Goal: Task Accomplishment & Management: Use online tool/utility

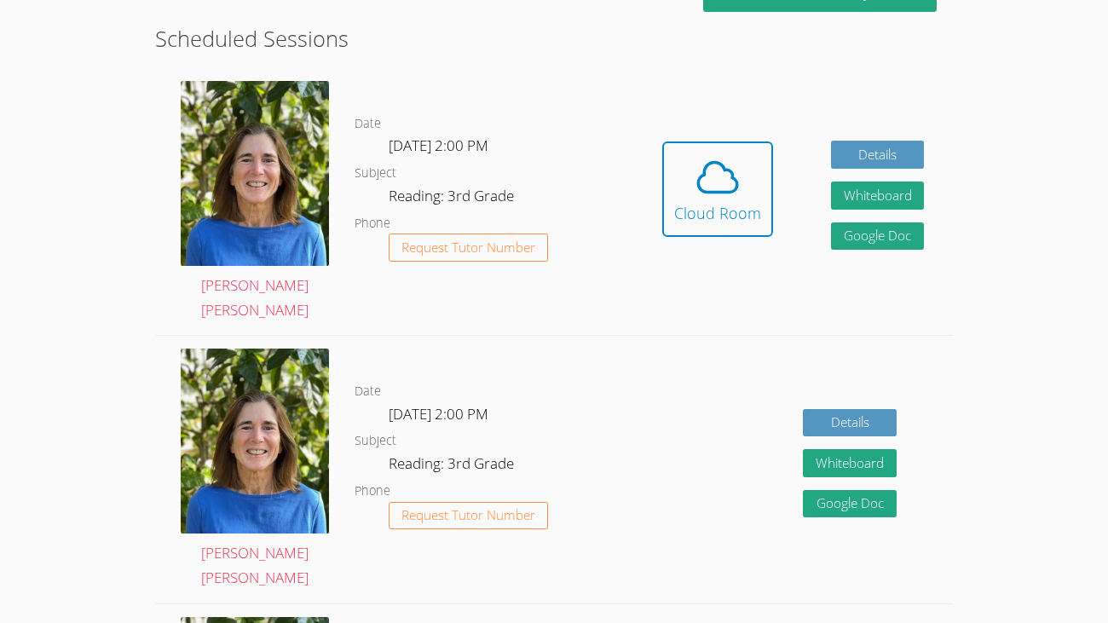
scroll to position [456, 0]
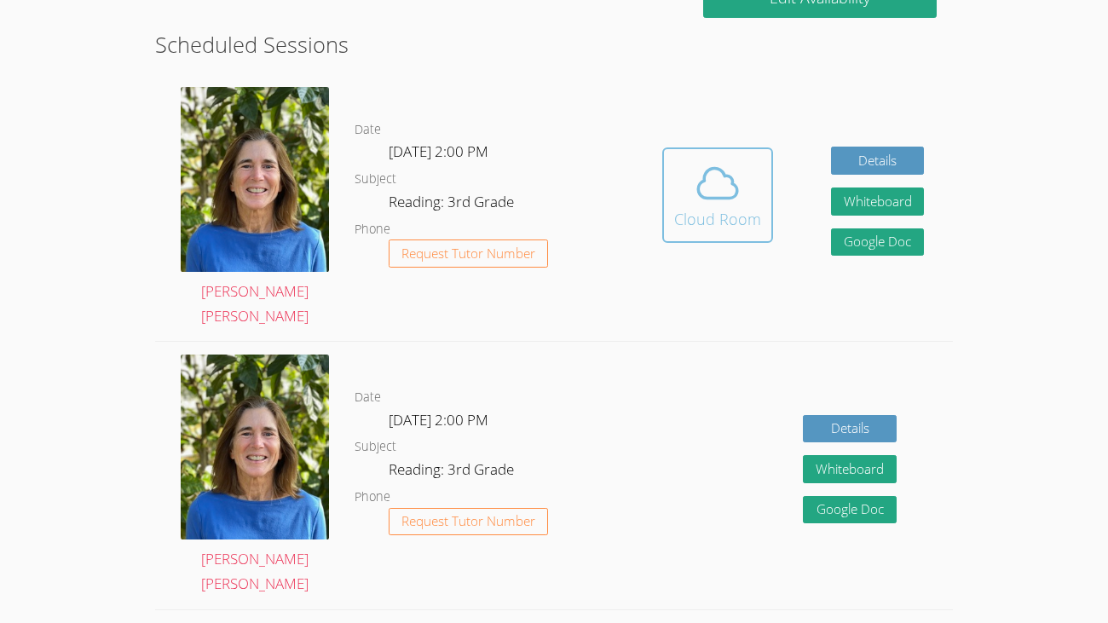
click at [701, 187] on icon at bounding box center [718, 183] width 48 height 48
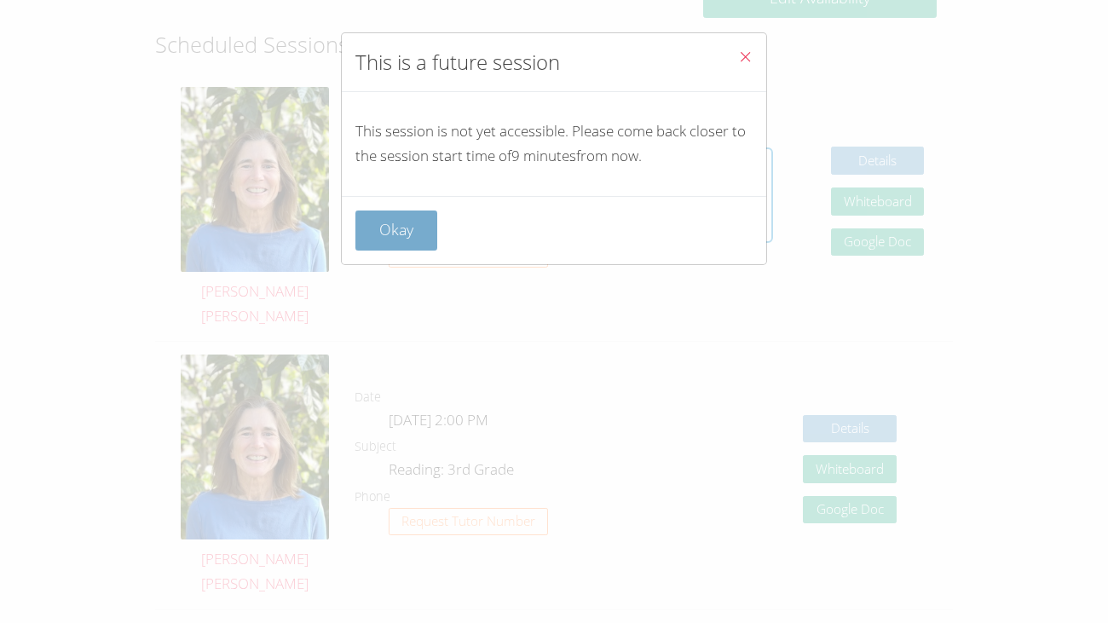
click at [384, 219] on button "Okay" at bounding box center [396, 231] width 82 height 40
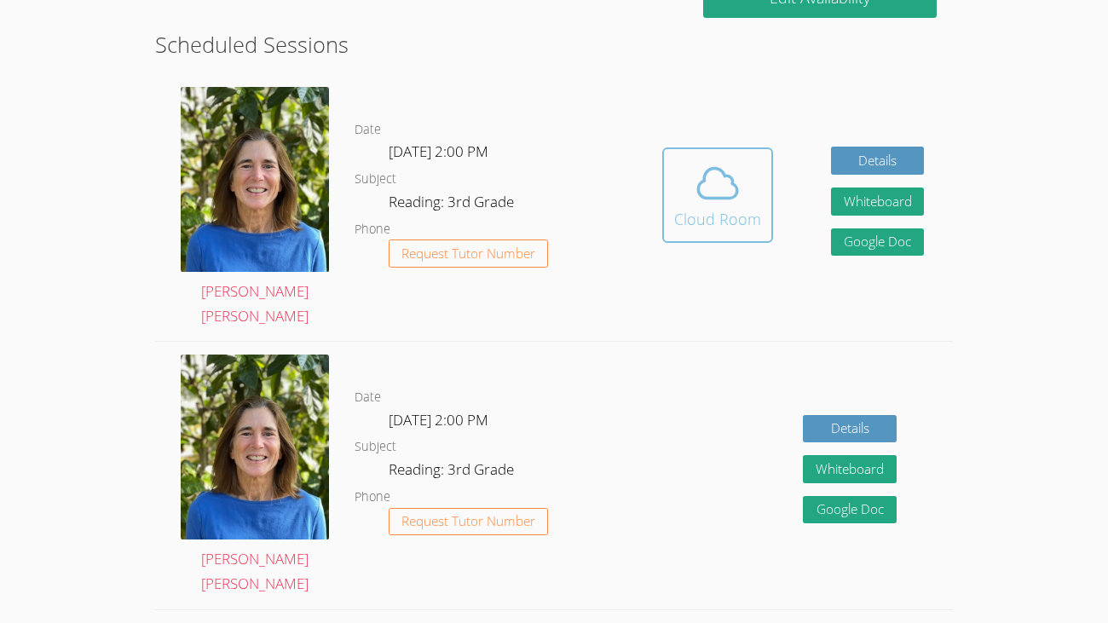
click at [716, 175] on icon at bounding box center [718, 183] width 48 height 48
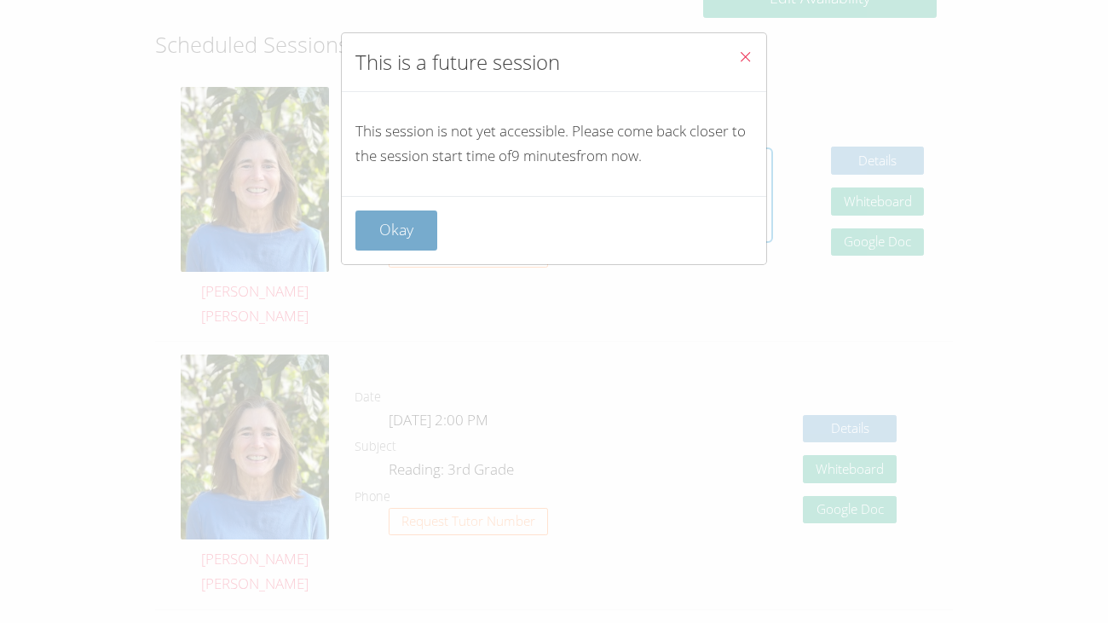
click at [393, 224] on button "Okay" at bounding box center [396, 231] width 82 height 40
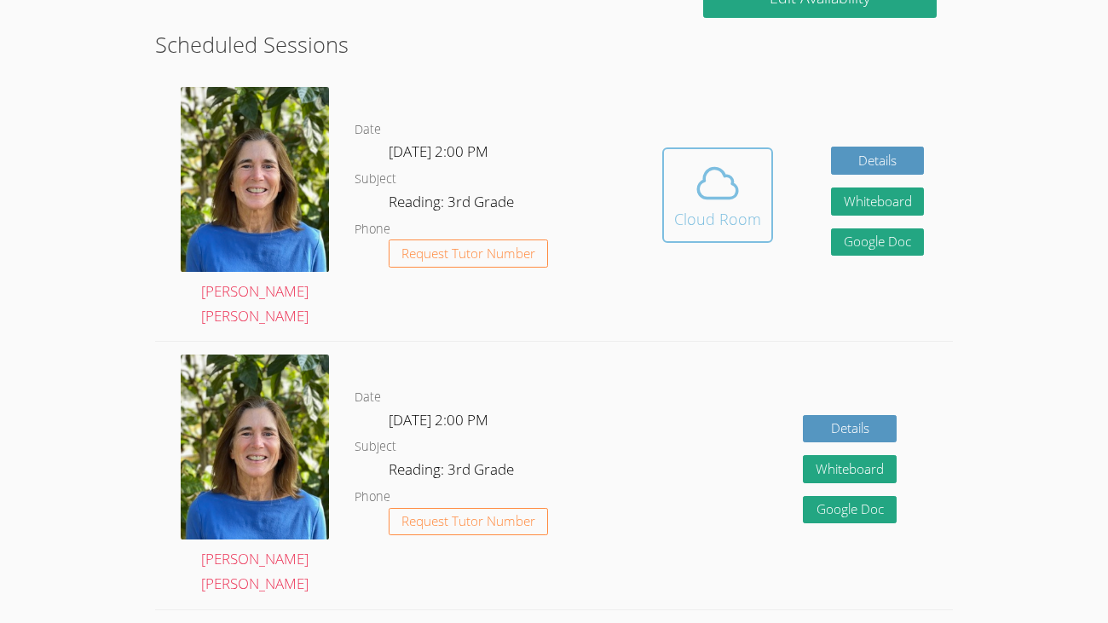
click at [747, 207] on div "Cloud Room" at bounding box center [717, 219] width 87 height 24
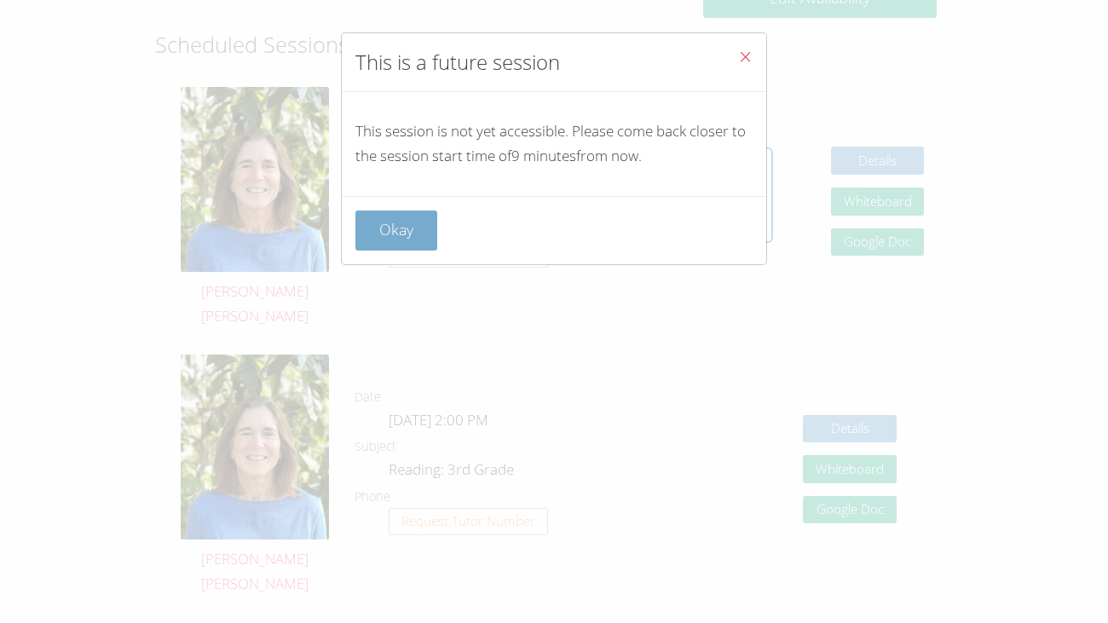
click at [416, 215] on button "Okay" at bounding box center [396, 231] width 82 height 40
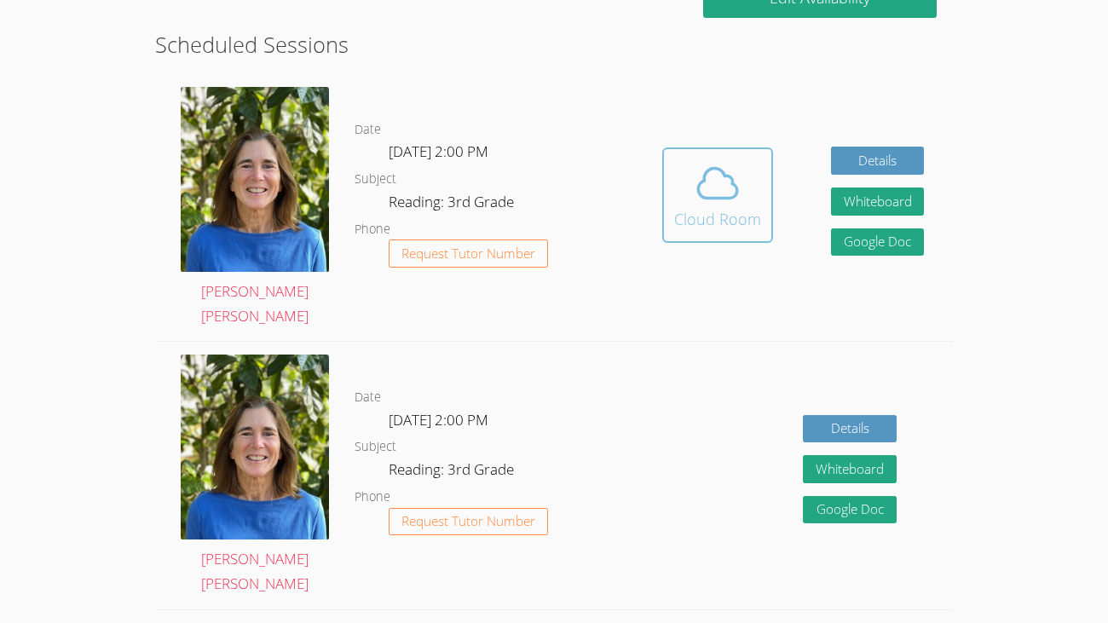
click at [677, 207] on div "Cloud Room" at bounding box center [717, 219] width 87 height 24
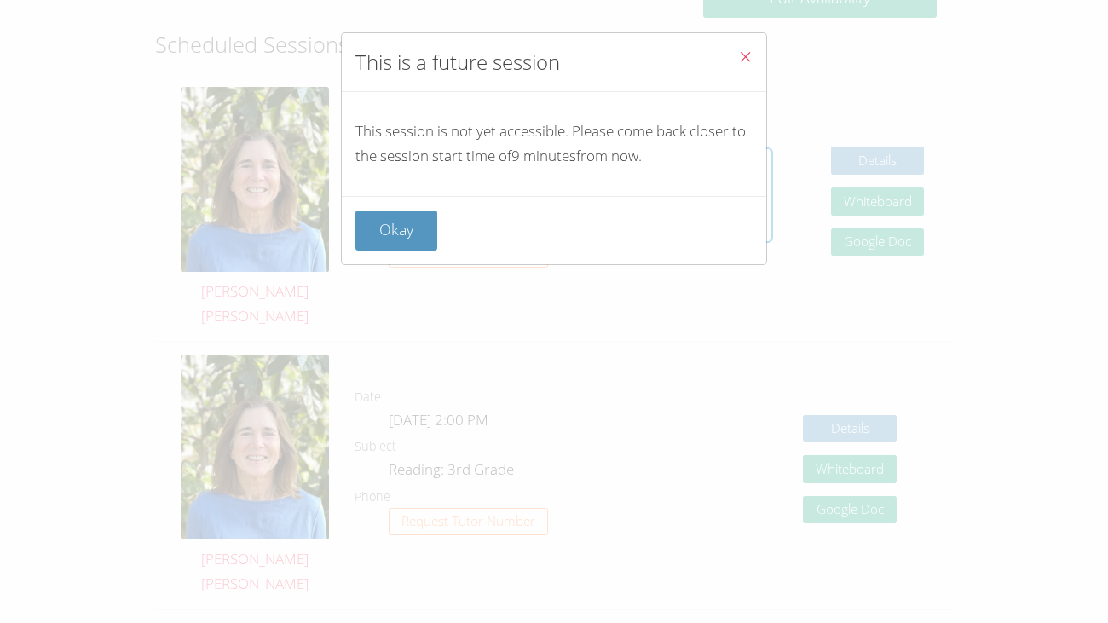
click at [402, 189] on div "This session is not yet accessible. Please come back closer to the session star…" at bounding box center [554, 144] width 425 height 104
click at [382, 230] on button "Okay" at bounding box center [396, 231] width 82 height 40
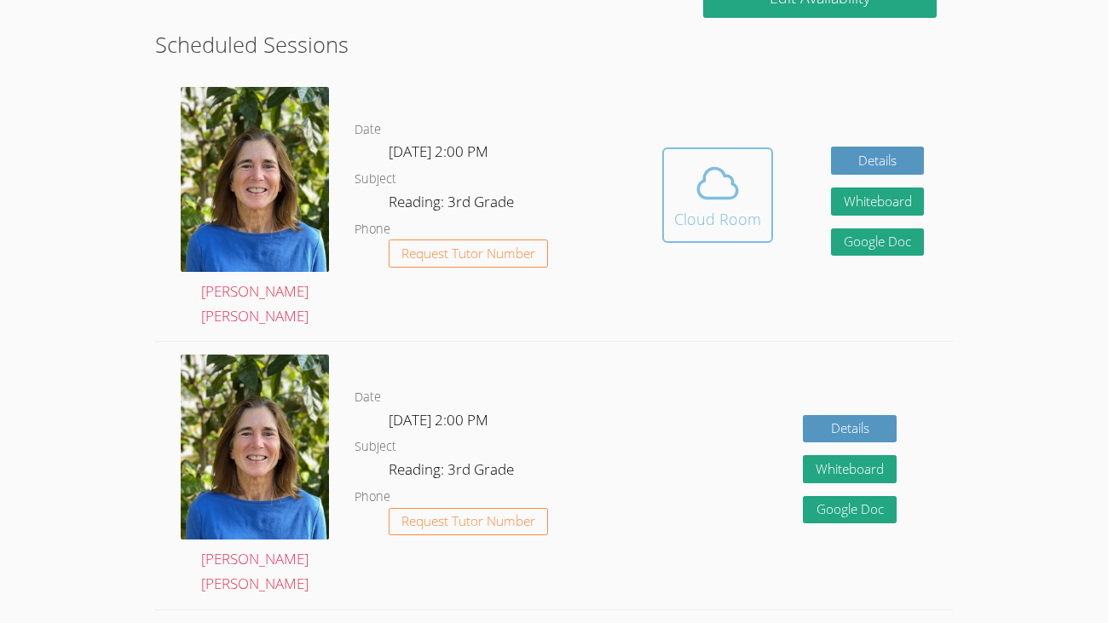
click at [743, 192] on span at bounding box center [717, 183] width 87 height 48
click at [742, 207] on div "Cloud Room" at bounding box center [717, 219] width 87 height 24
click at [715, 207] on div "Cloud Room" at bounding box center [717, 219] width 87 height 24
click at [721, 207] on div "Cloud Room" at bounding box center [717, 219] width 87 height 24
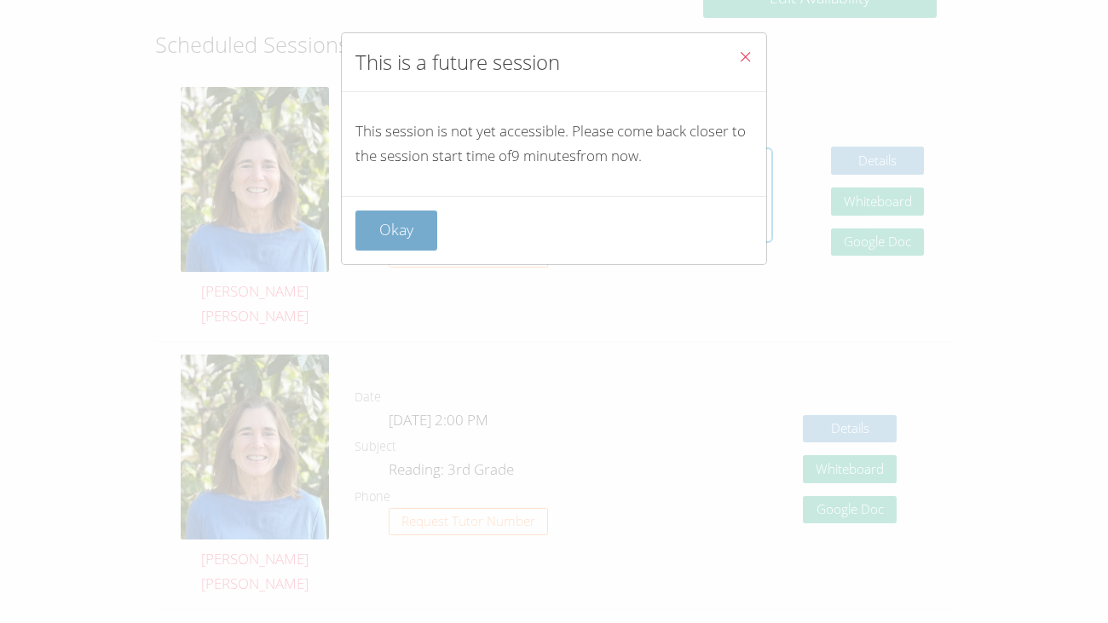
click at [392, 230] on button "Okay" at bounding box center [396, 231] width 82 height 40
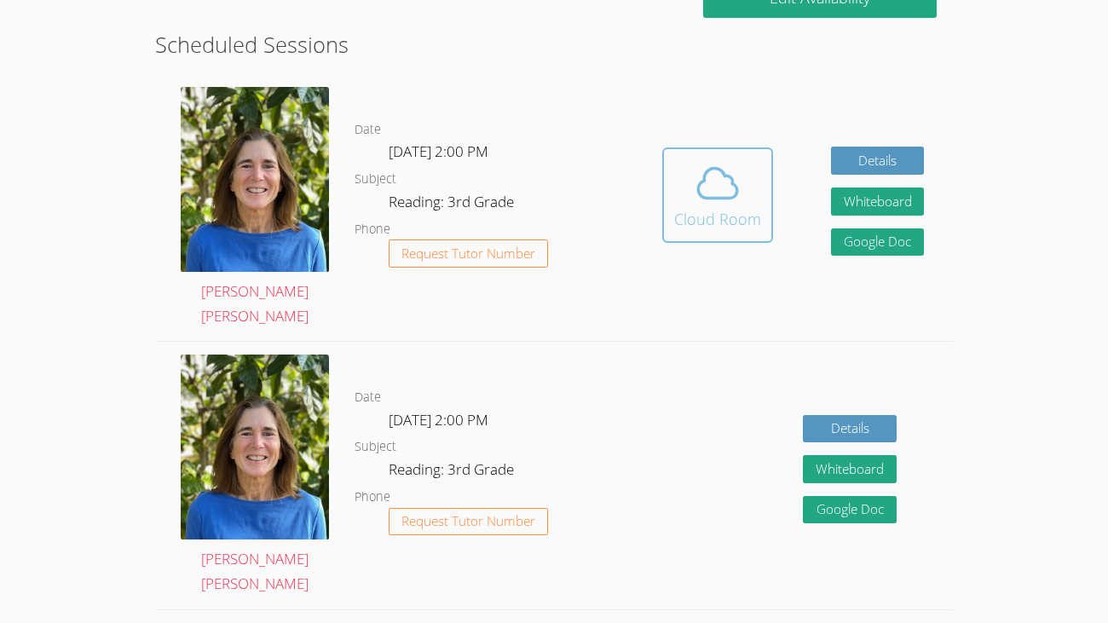
click at [666, 157] on button "Cloud Room" at bounding box center [717, 194] width 111 height 95
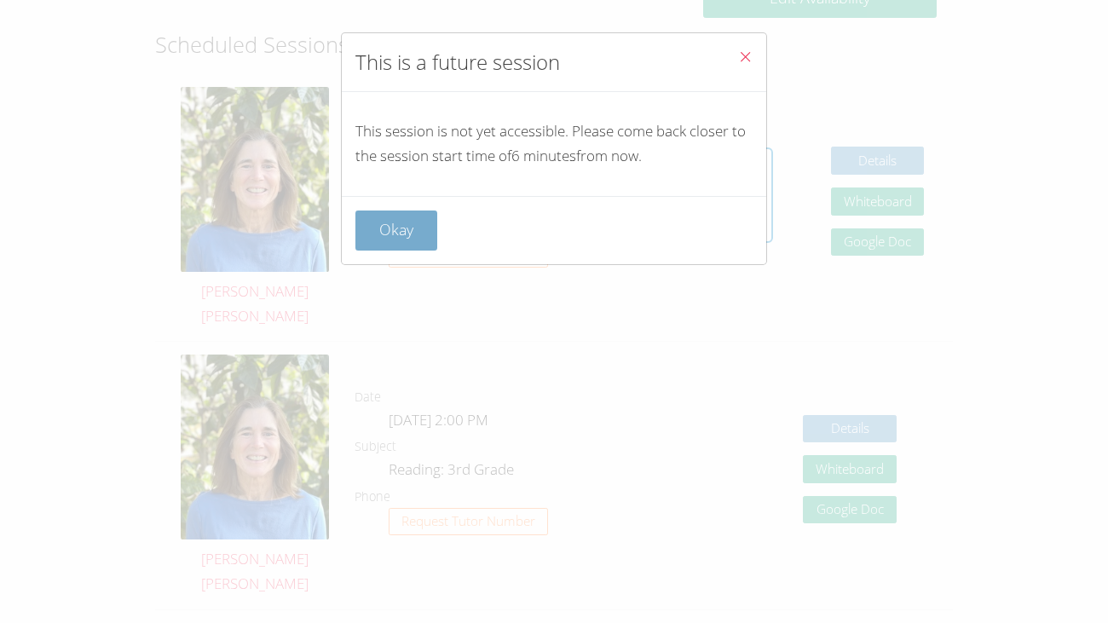
click at [385, 219] on button "Okay" at bounding box center [396, 231] width 82 height 40
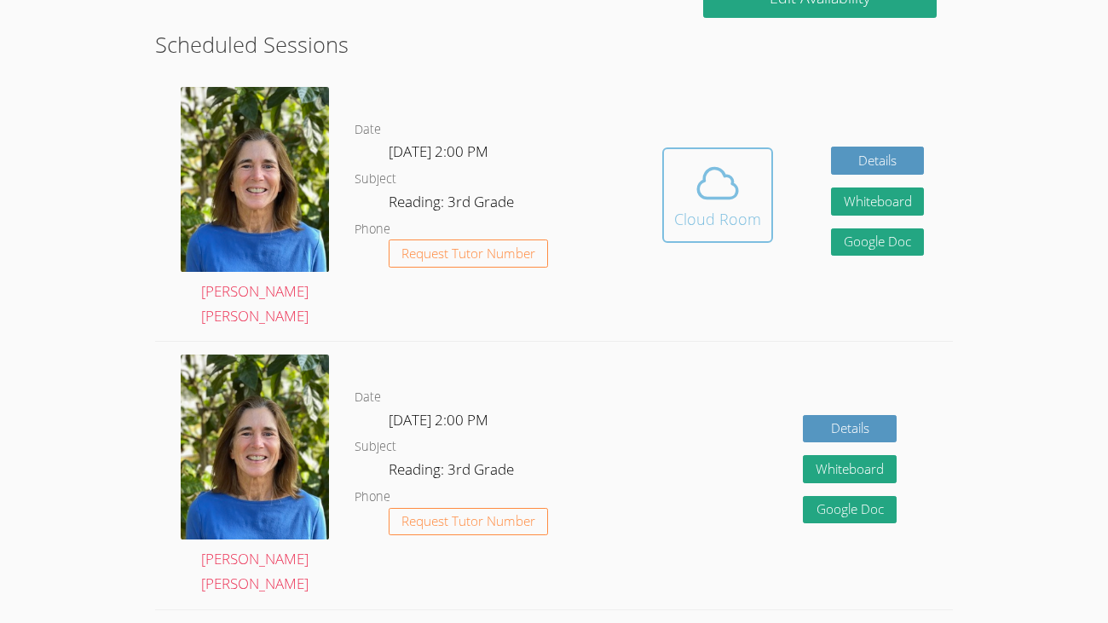
click at [744, 188] on span at bounding box center [717, 183] width 87 height 48
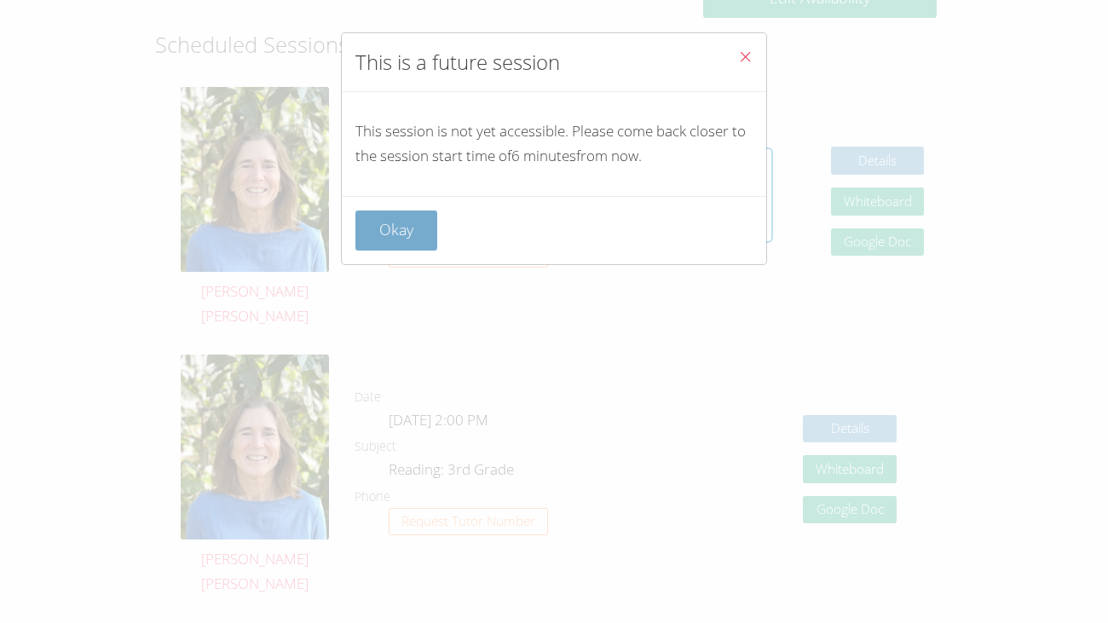
click at [396, 212] on button "Okay" at bounding box center [396, 231] width 82 height 40
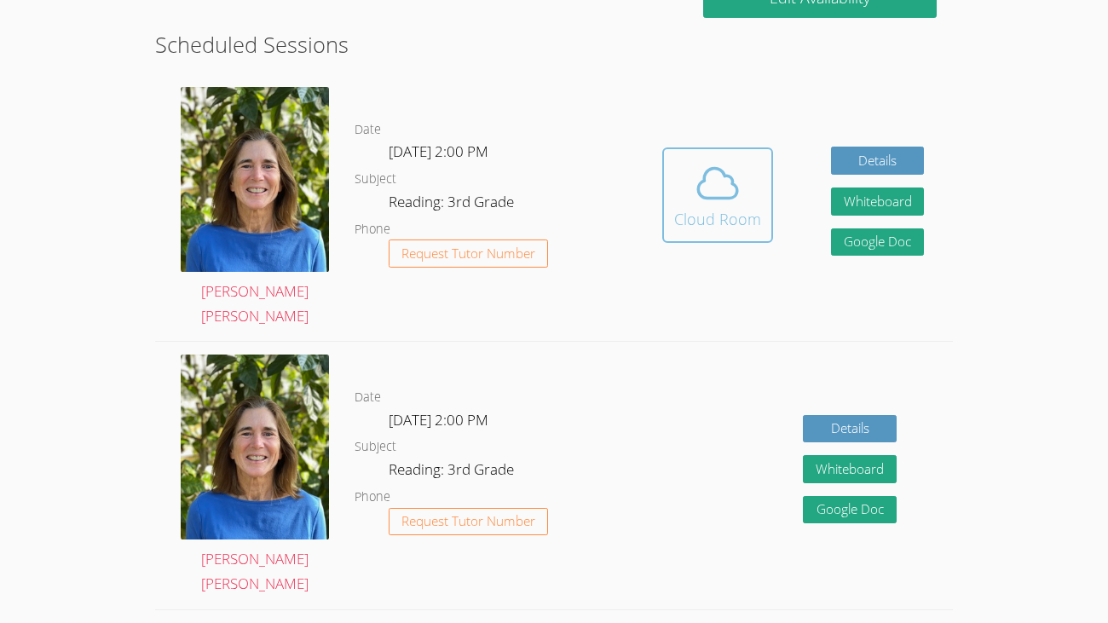
click at [740, 188] on icon at bounding box center [718, 183] width 48 height 48
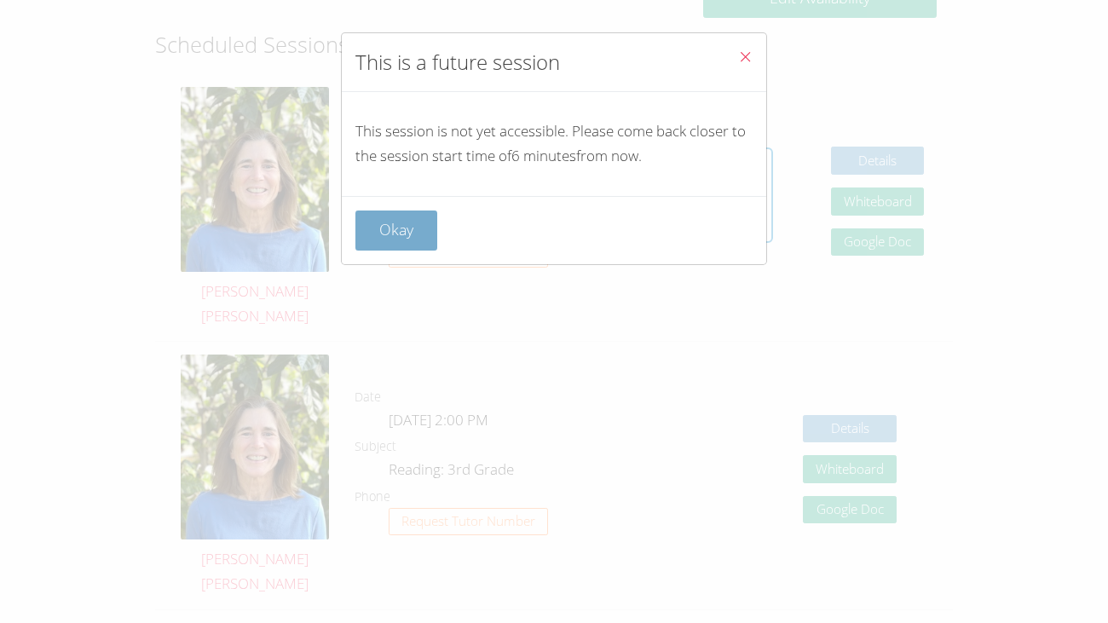
click at [373, 246] on button "Okay" at bounding box center [396, 231] width 82 height 40
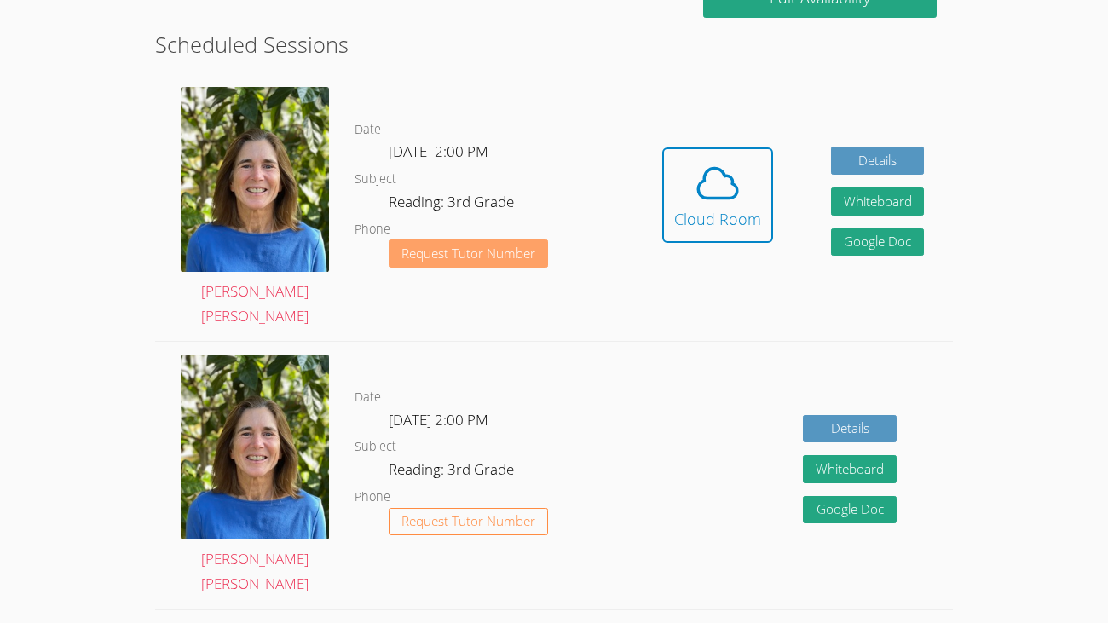
click at [419, 247] on span "Request Tutor Number" at bounding box center [468, 253] width 134 height 13
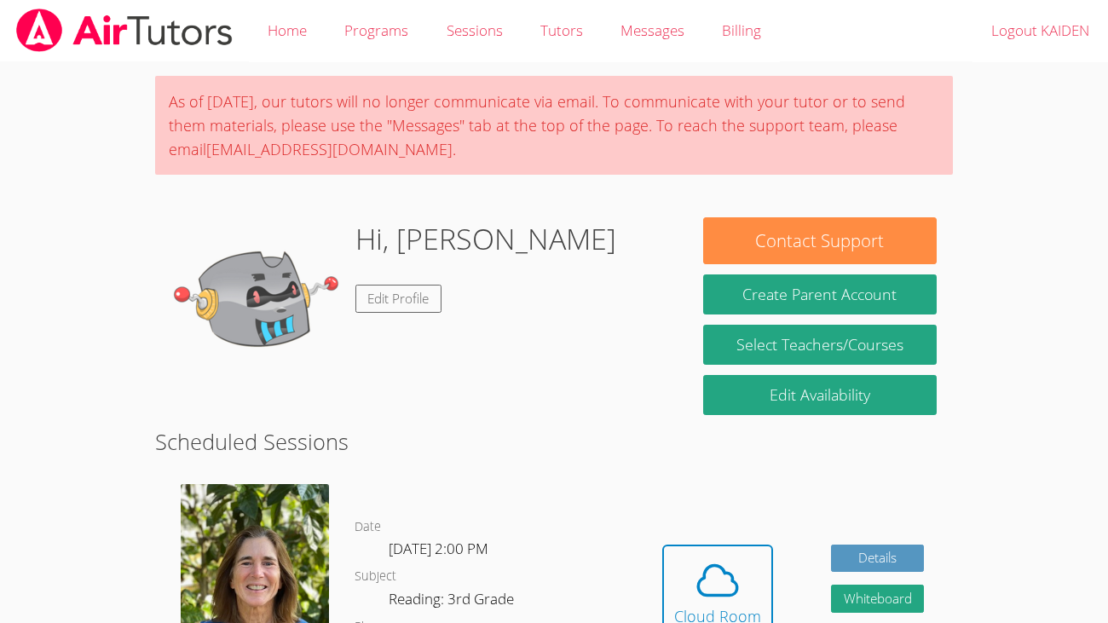
scroll to position [291, 0]
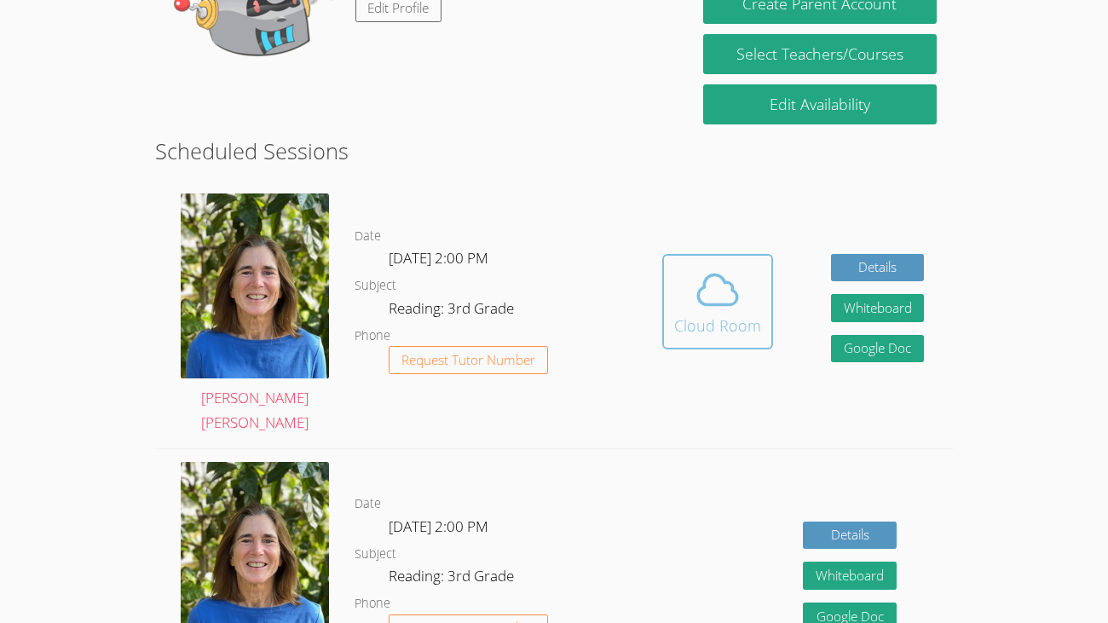
click at [701, 314] on div "Cloud Room" at bounding box center [717, 326] width 87 height 24
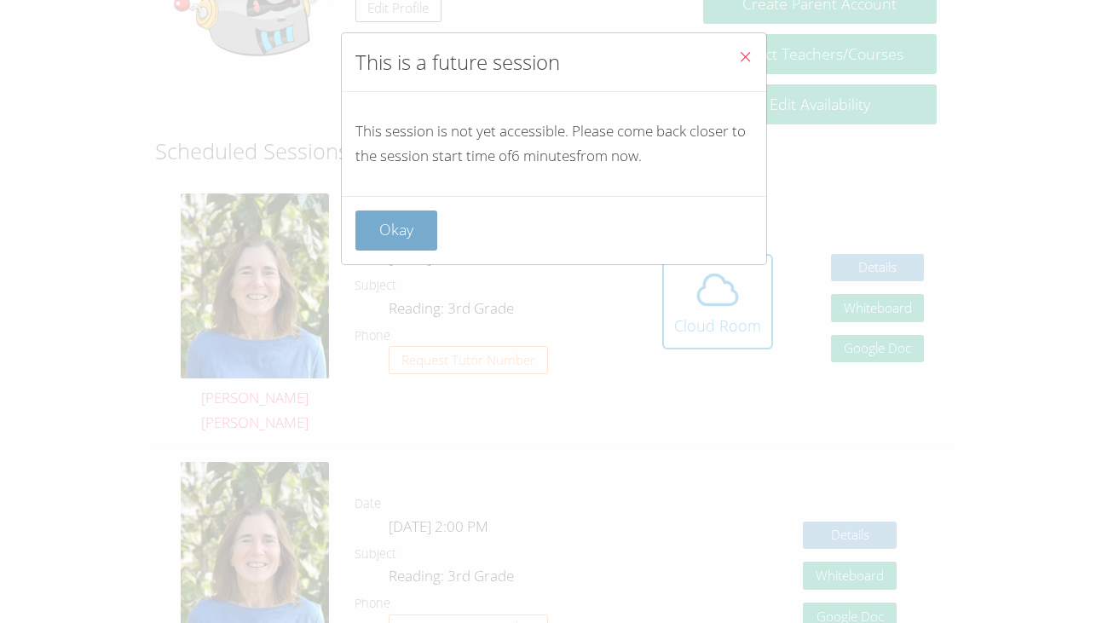
click at [365, 238] on button "Okay" at bounding box center [396, 231] width 82 height 40
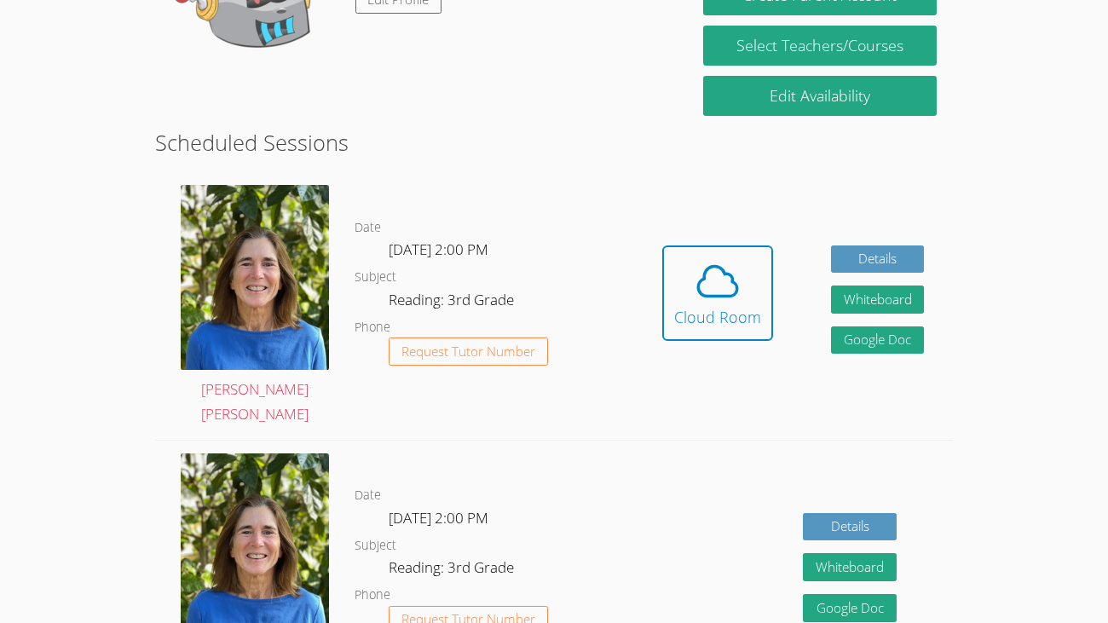
scroll to position [302, 0]
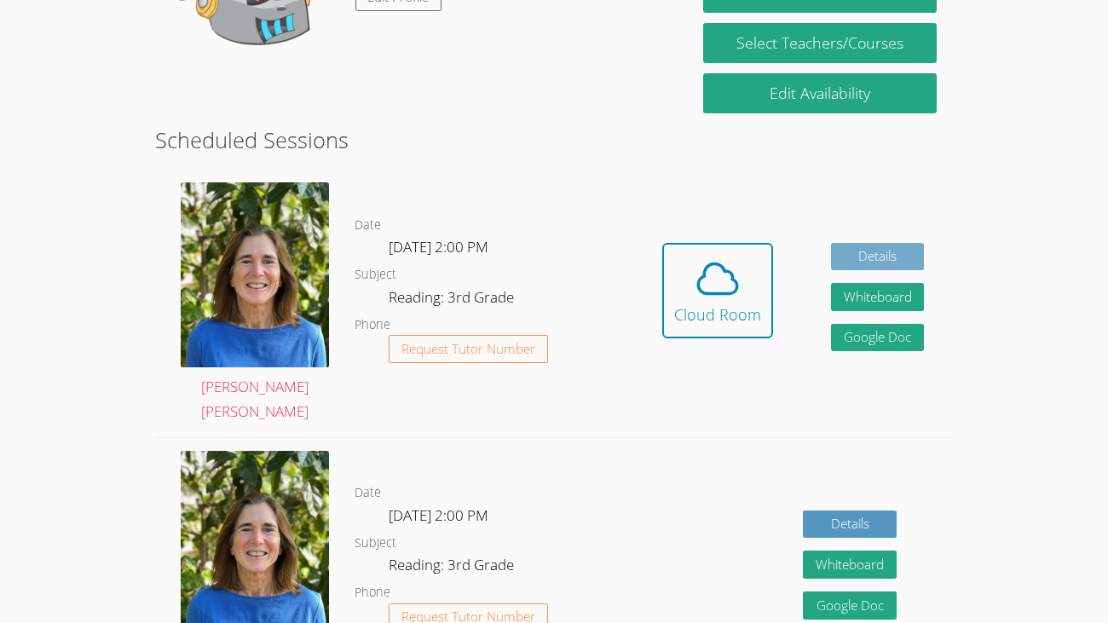
click at [853, 243] on link "Details" at bounding box center [878, 257] width 94 height 28
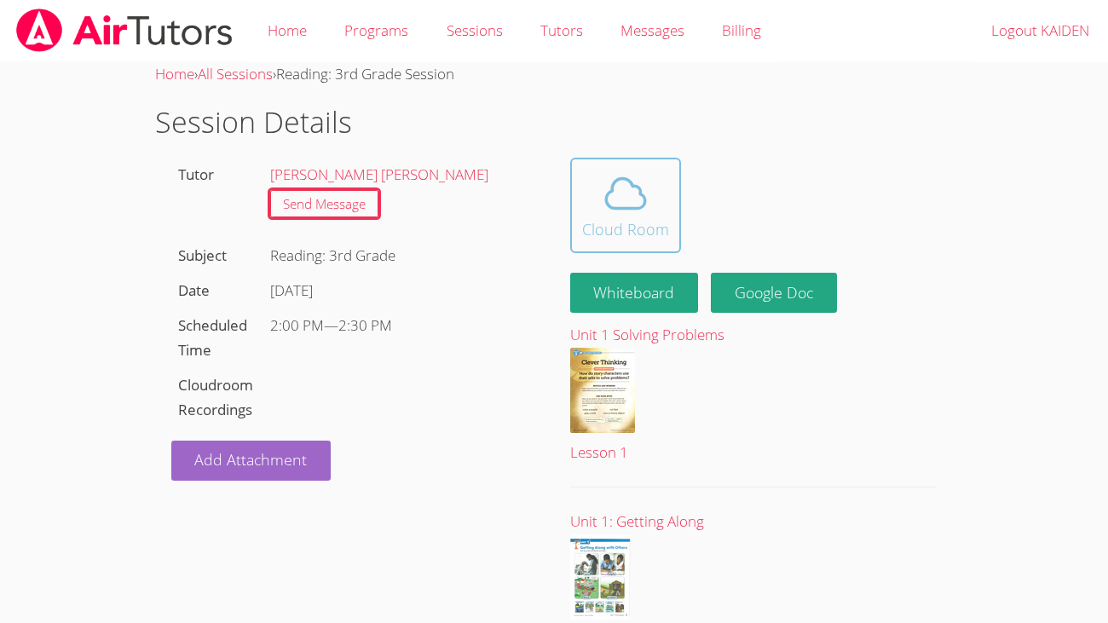
click at [604, 220] on div "Cloud Room" at bounding box center [625, 229] width 87 height 24
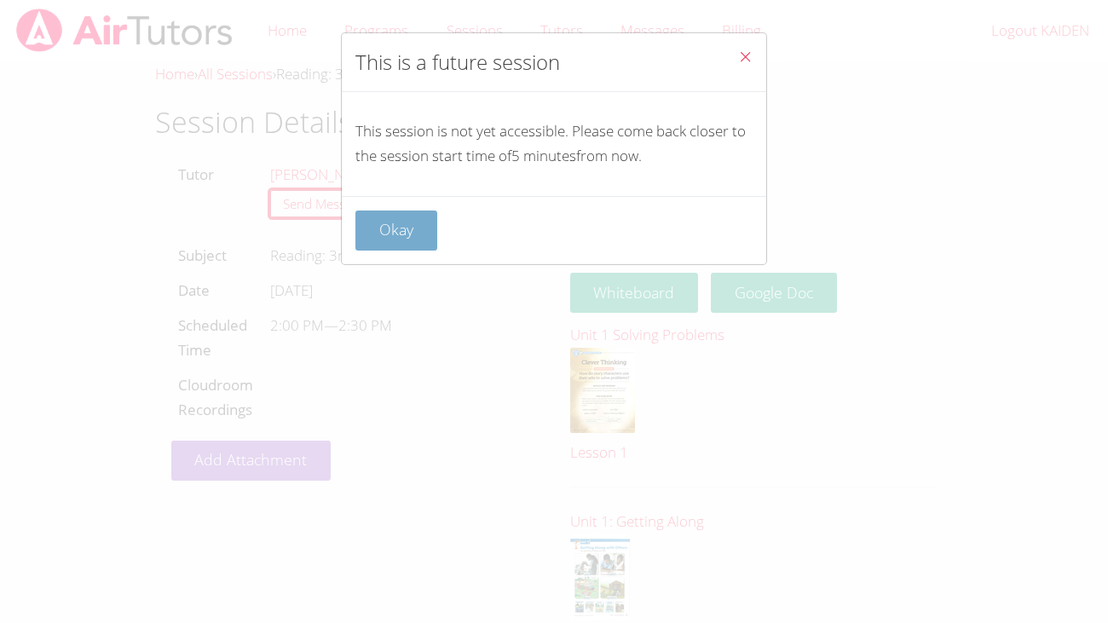
click at [387, 231] on button "Okay" at bounding box center [396, 231] width 82 height 40
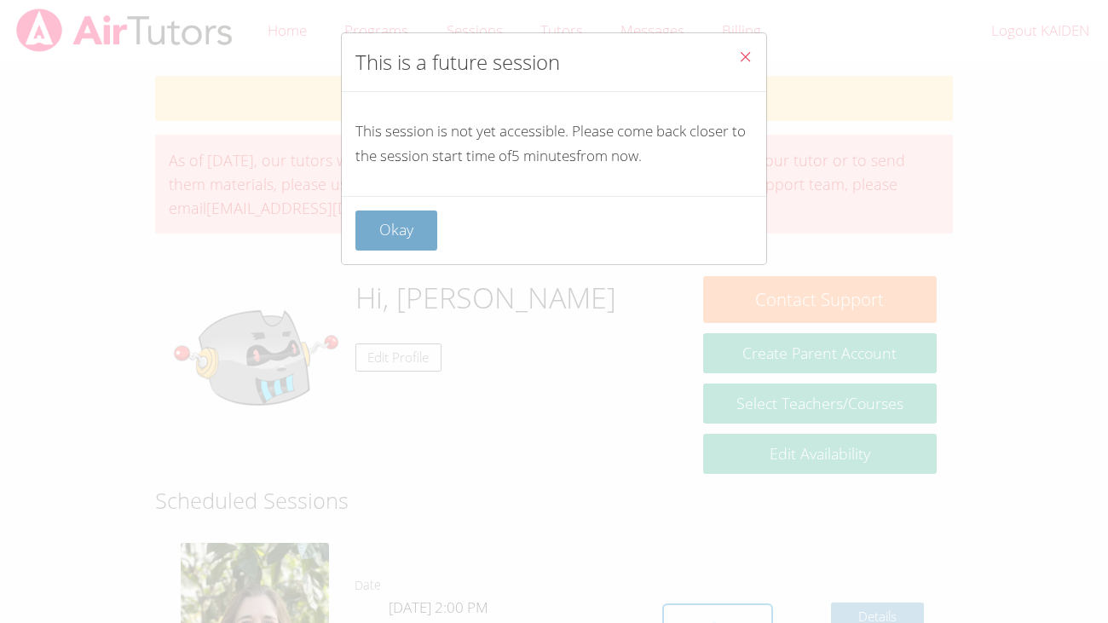
click at [404, 228] on button "Okay" at bounding box center [396, 231] width 82 height 40
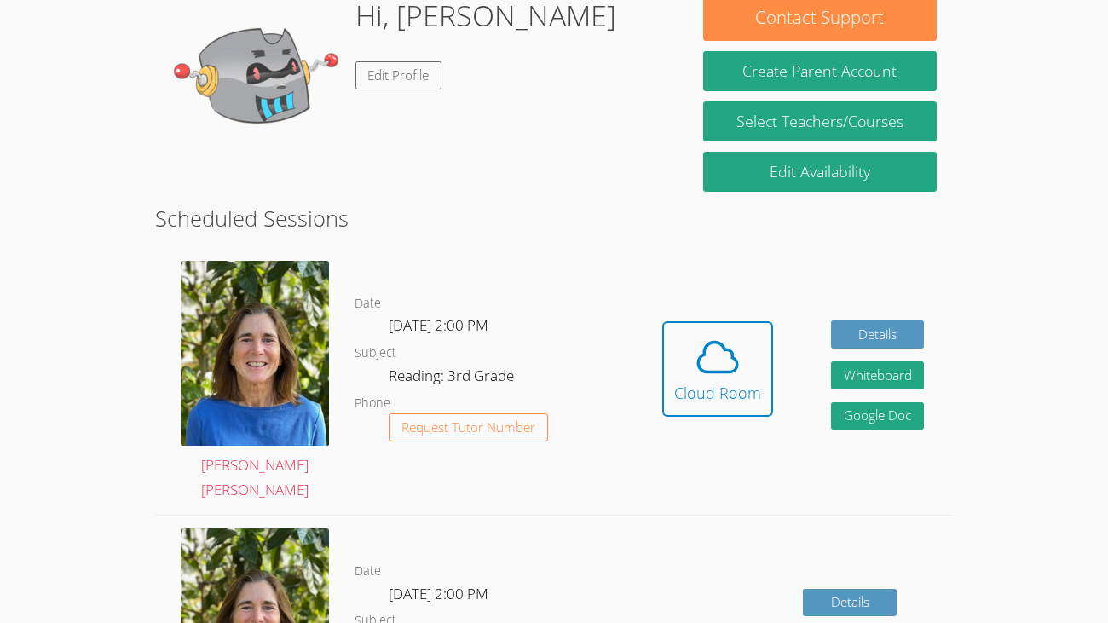
scroll to position [285, 0]
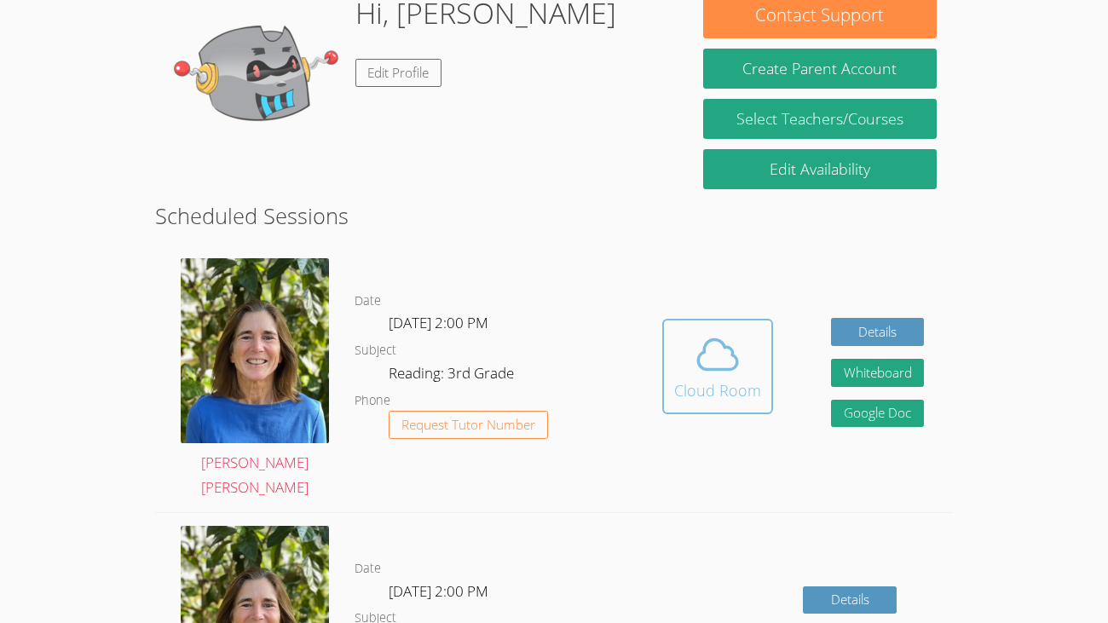
click at [703, 353] on icon at bounding box center [718, 355] width 48 height 48
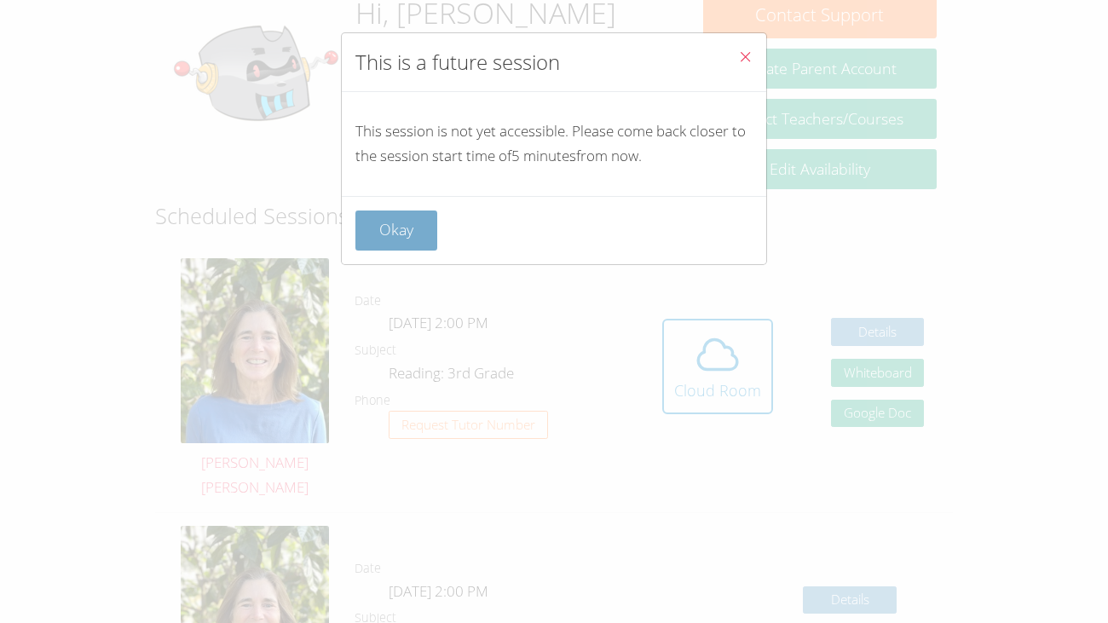
click at [407, 217] on button "Okay" at bounding box center [396, 231] width 82 height 40
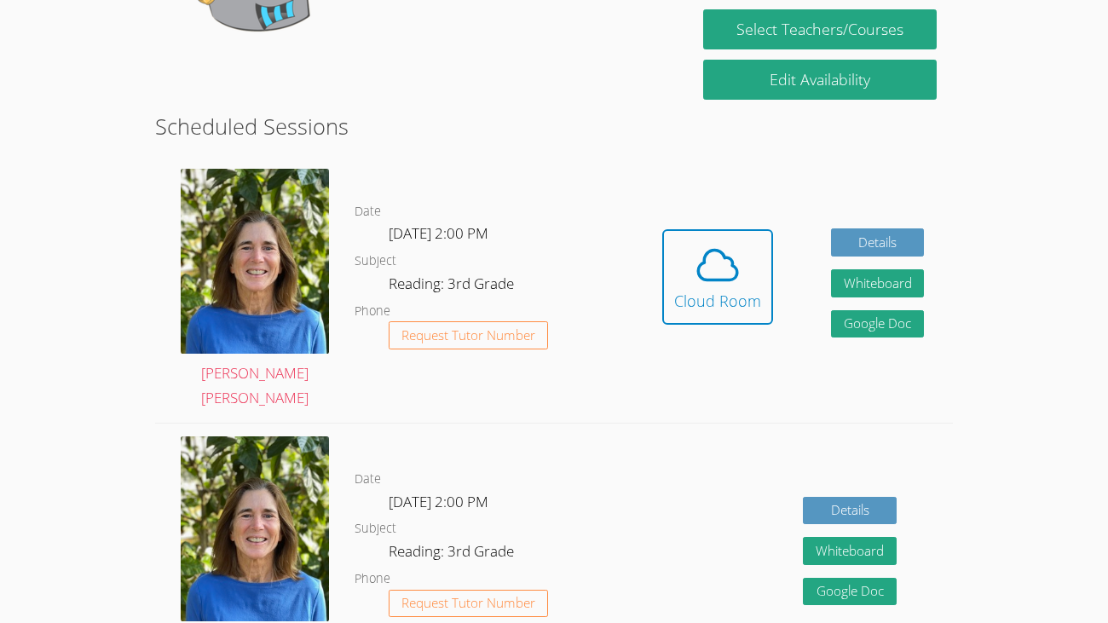
scroll to position [369, 0]
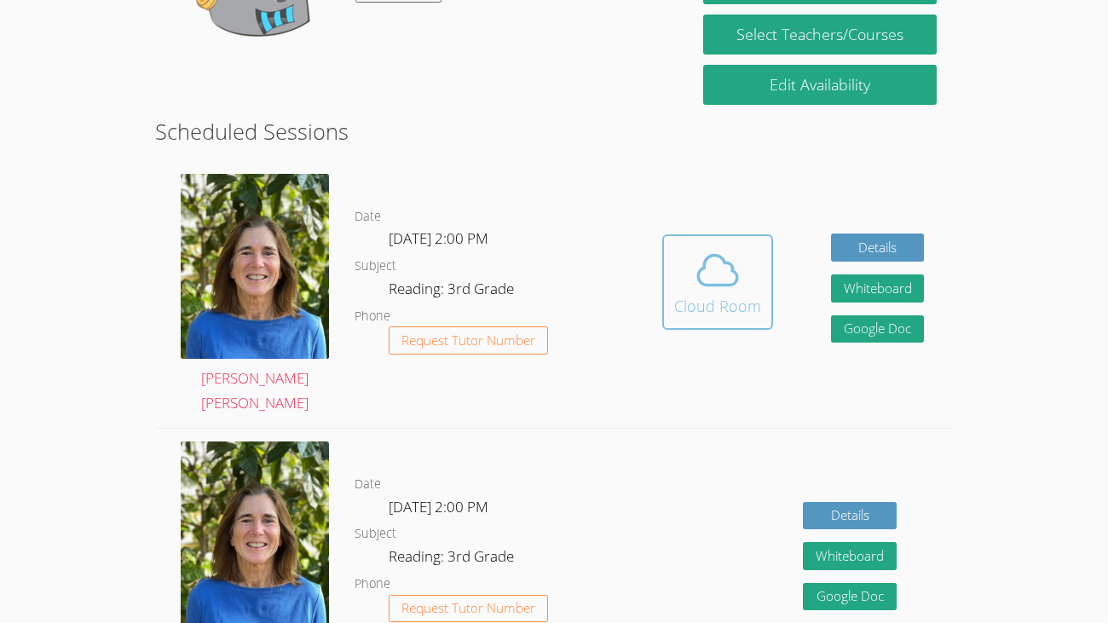
click at [696, 294] on div "Cloud Room" at bounding box center [717, 306] width 87 height 24
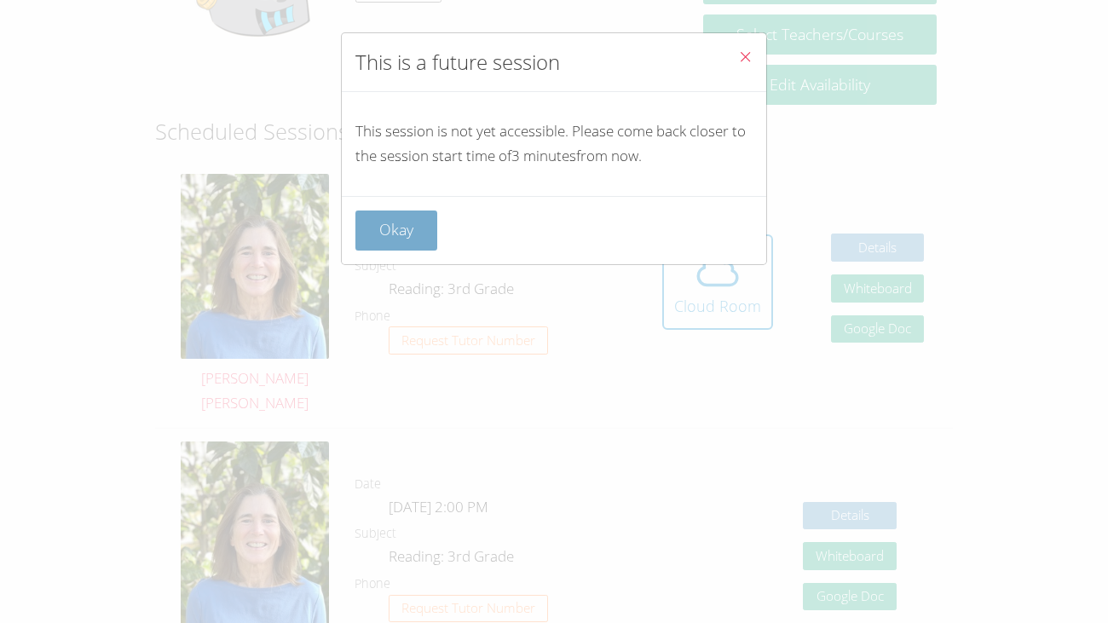
click at [387, 249] on button "Okay" at bounding box center [396, 231] width 82 height 40
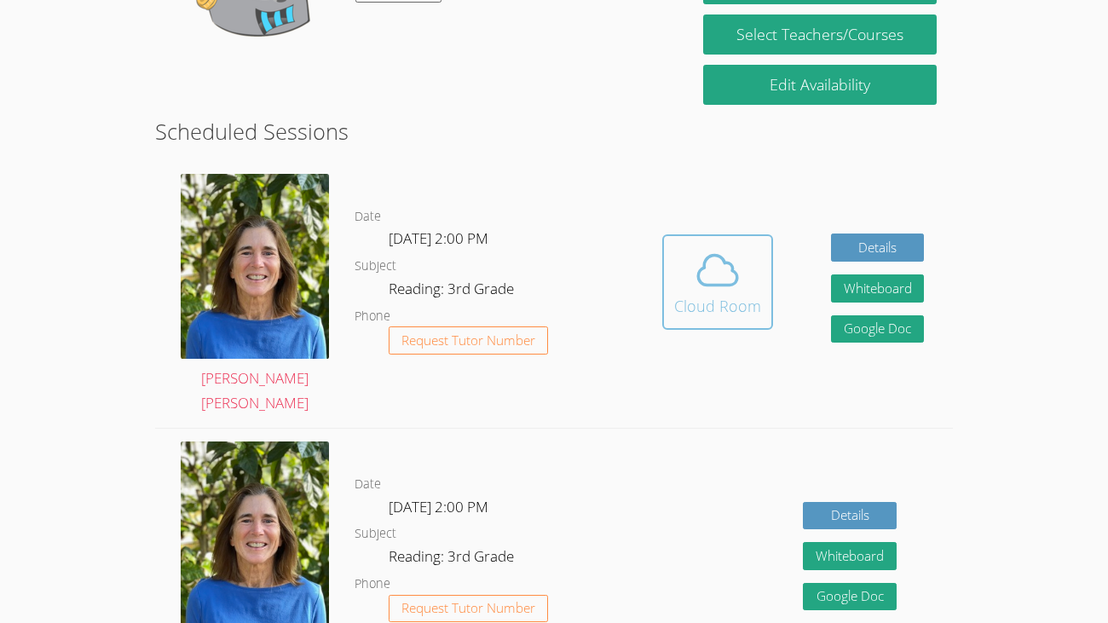
click at [721, 277] on icon at bounding box center [718, 270] width 48 height 48
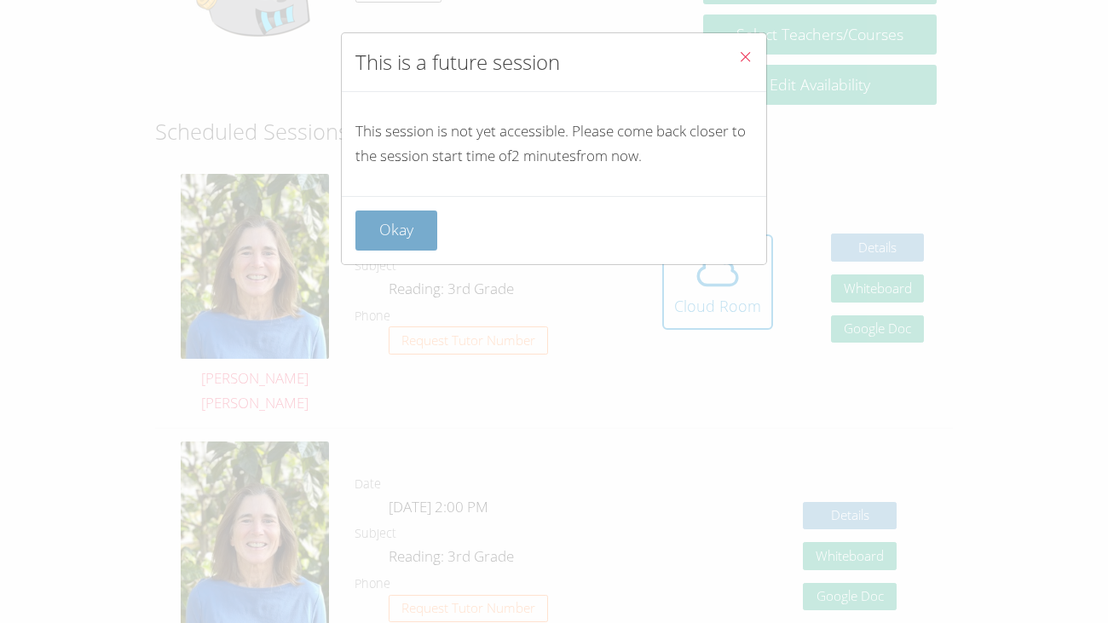
click at [419, 212] on button "Okay" at bounding box center [396, 231] width 82 height 40
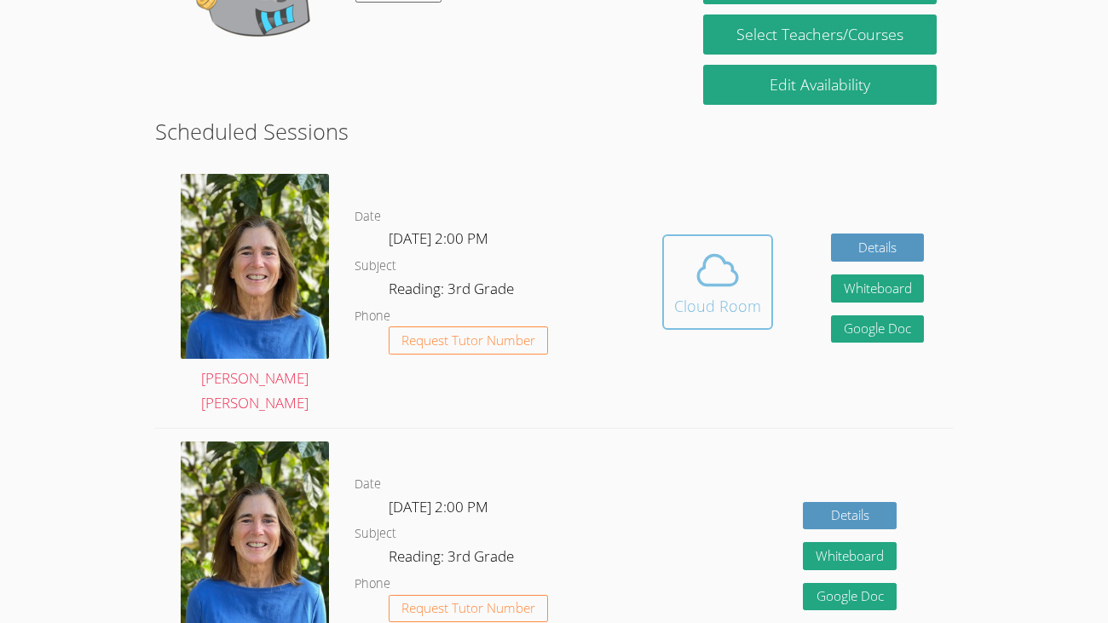
click at [688, 246] on span at bounding box center [717, 270] width 87 height 48
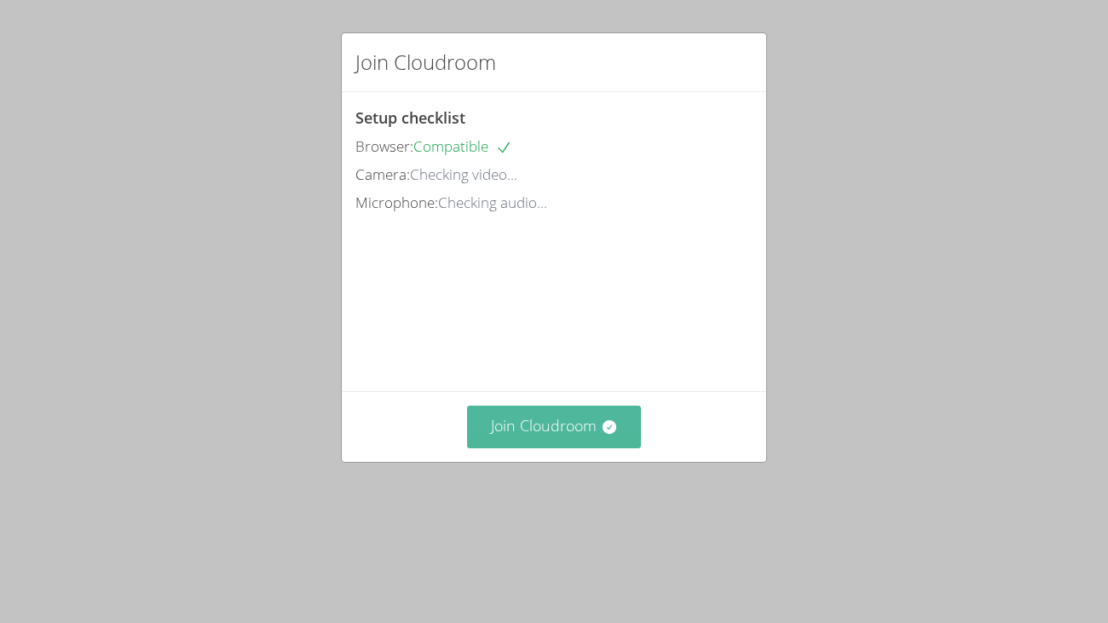
click at [575, 448] on button "Join Cloudroom" at bounding box center [554, 427] width 175 height 42
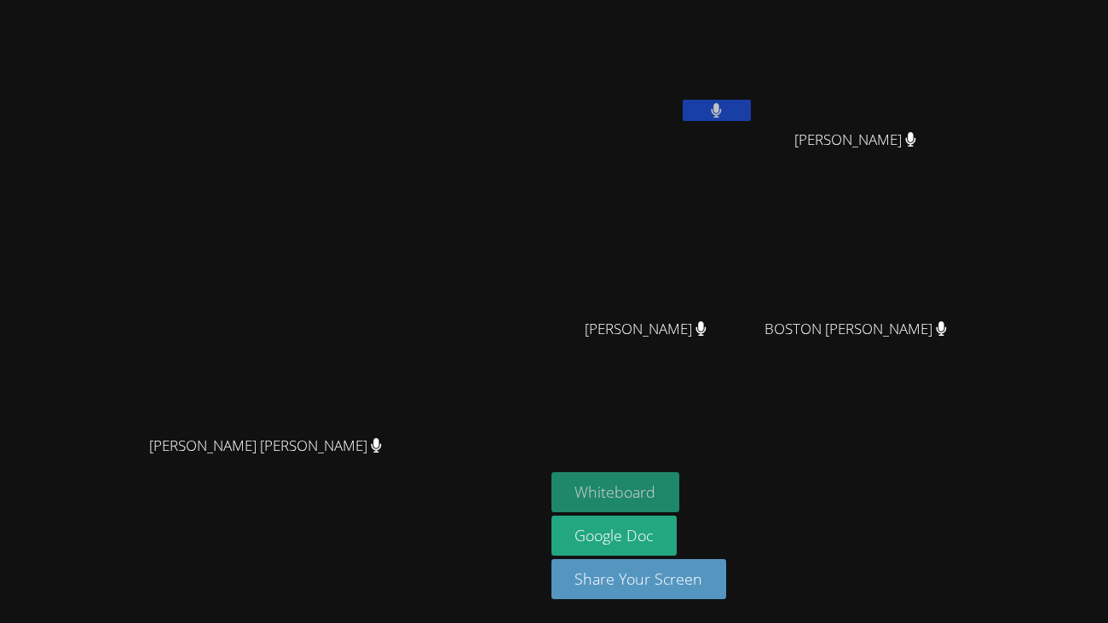
click at [680, 506] on button "Whiteboard" at bounding box center [616, 492] width 129 height 40
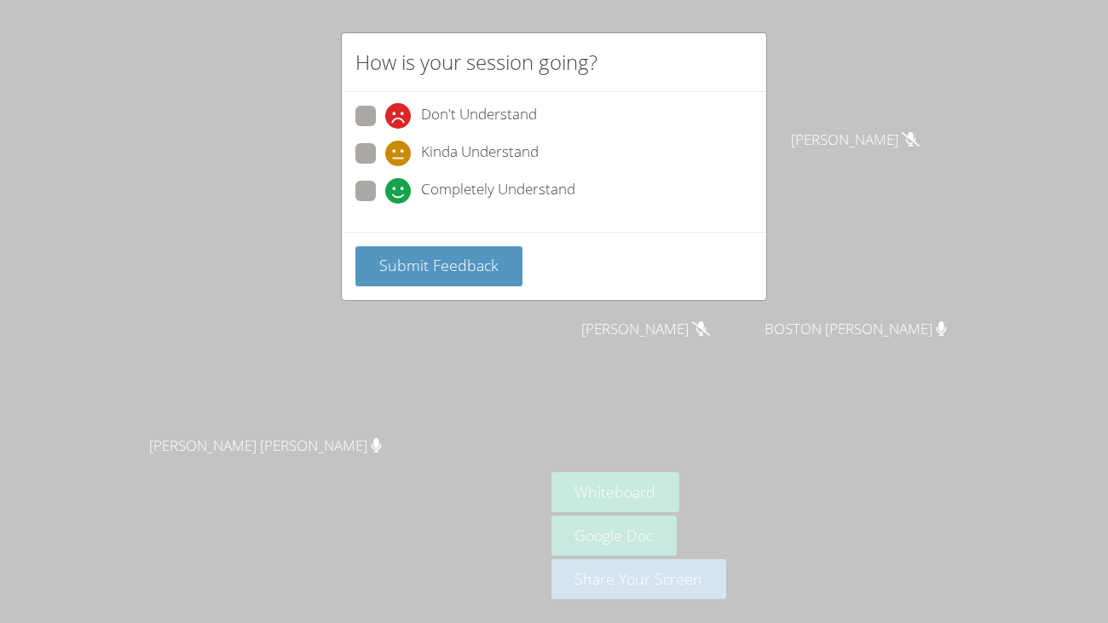
click at [514, 185] on span "Completely Understand" at bounding box center [498, 191] width 154 height 26
click at [400, 185] on input "Completely Understand" at bounding box center [392, 188] width 14 height 14
radio input "true"
click at [448, 264] on span "Submit Feedback" at bounding box center [438, 265] width 119 height 20
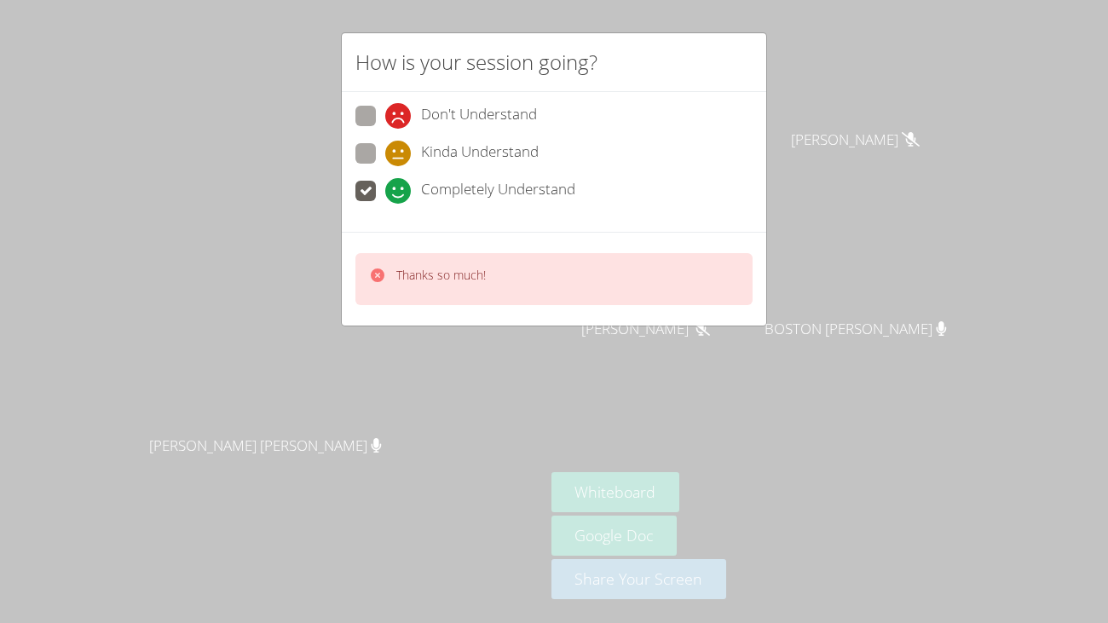
click at [448, 264] on div "Thanks so much!" at bounding box center [553, 279] width 397 height 52
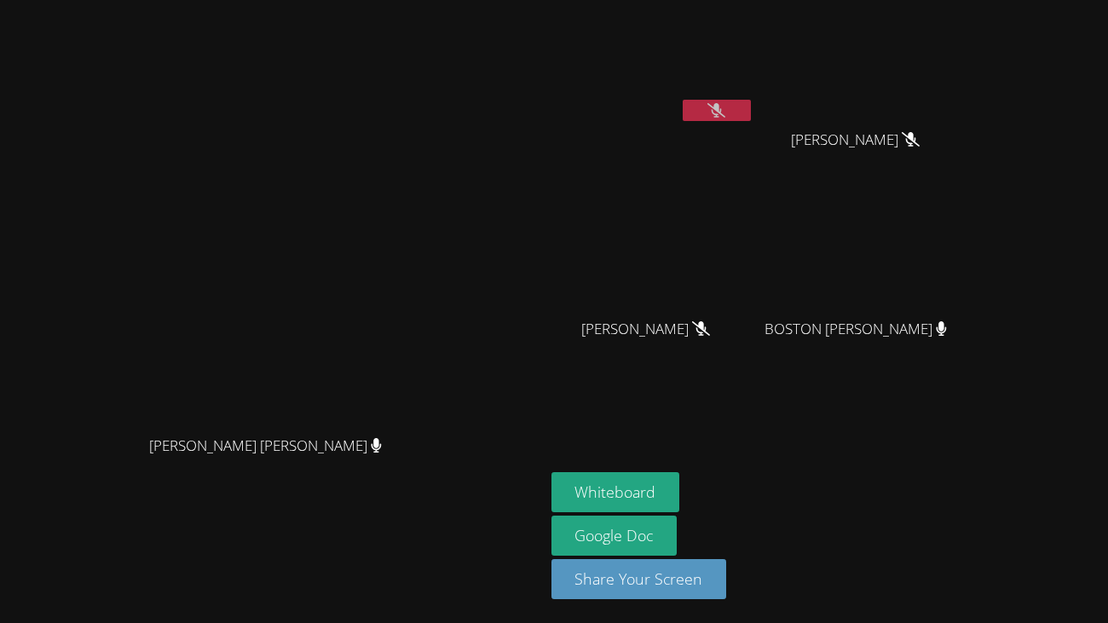
click at [751, 105] on button at bounding box center [717, 110] width 68 height 21
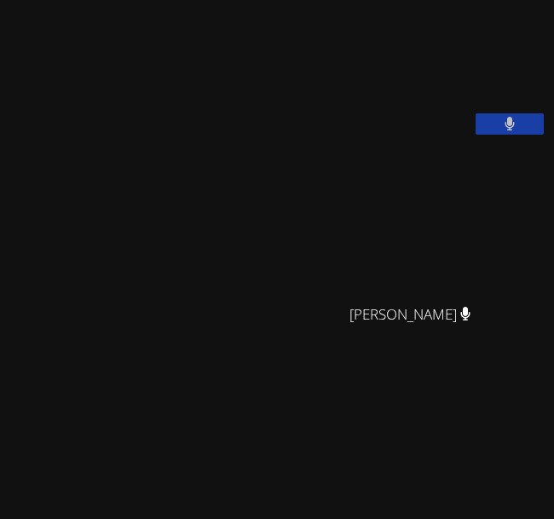
drag, startPoint x: 203, startPoint y: 423, endPoint x: 195, endPoint y: 371, distance: 52.6
click at [195, 371] on div "Rae Ann Upton Rae Ann Upton" at bounding box center [140, 479] width 266 height 944
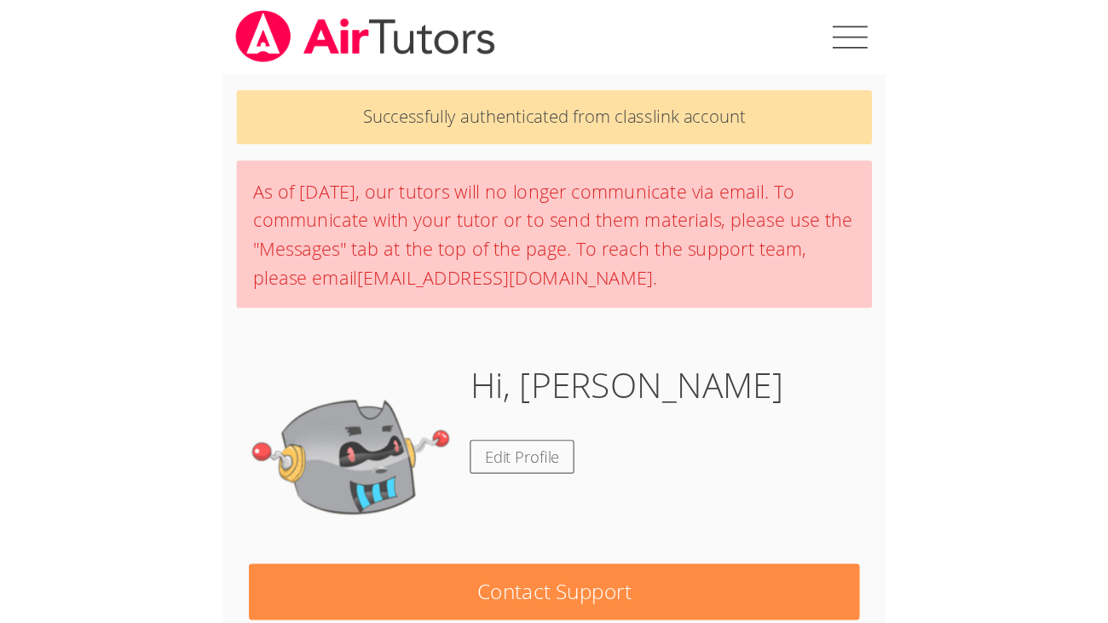
scroll to position [369, 0]
